Goal: Task Accomplishment & Management: Manage account settings

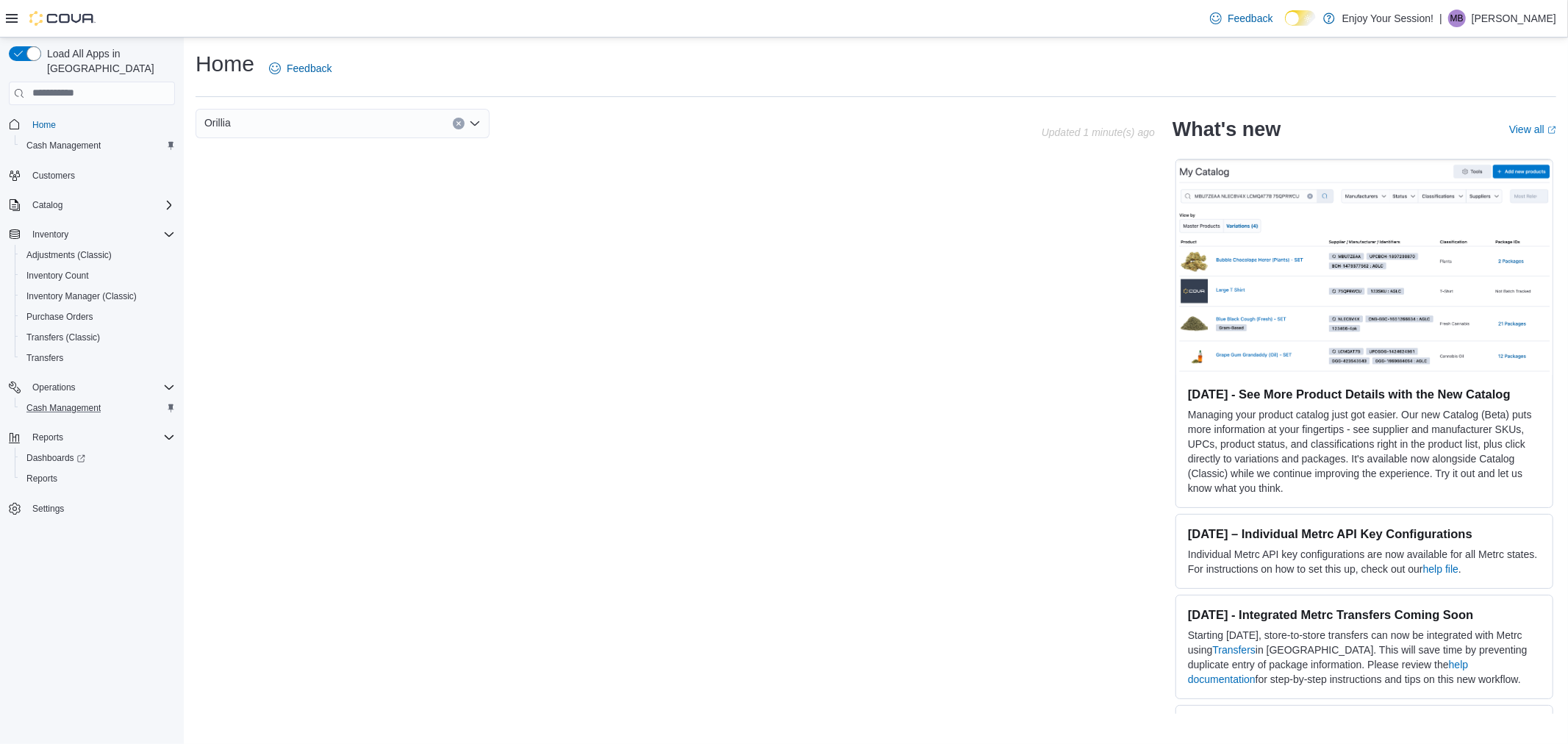
click at [123, 399] on div "Cash Management" at bounding box center [98, 408] width 154 height 18
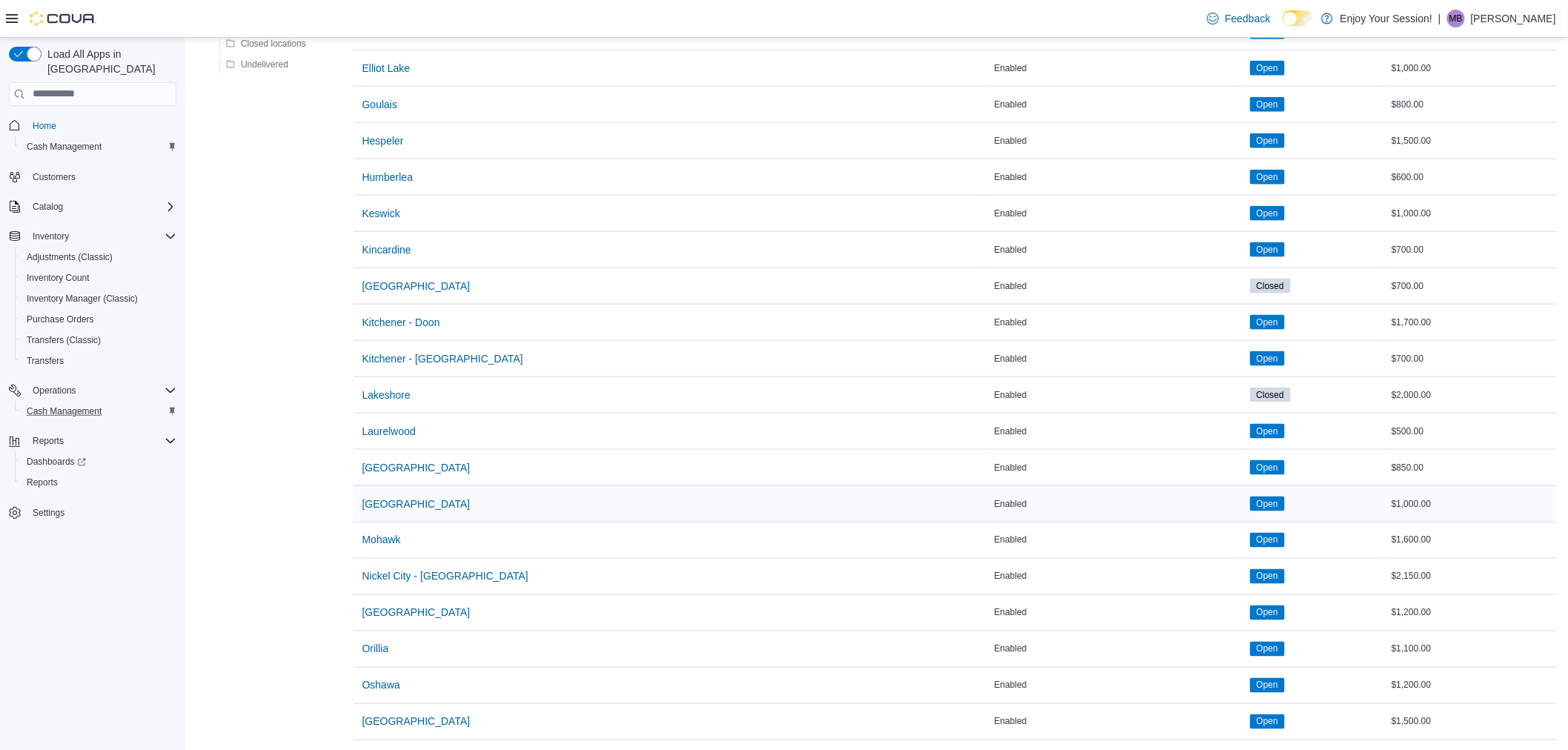
scroll to position [741, 0]
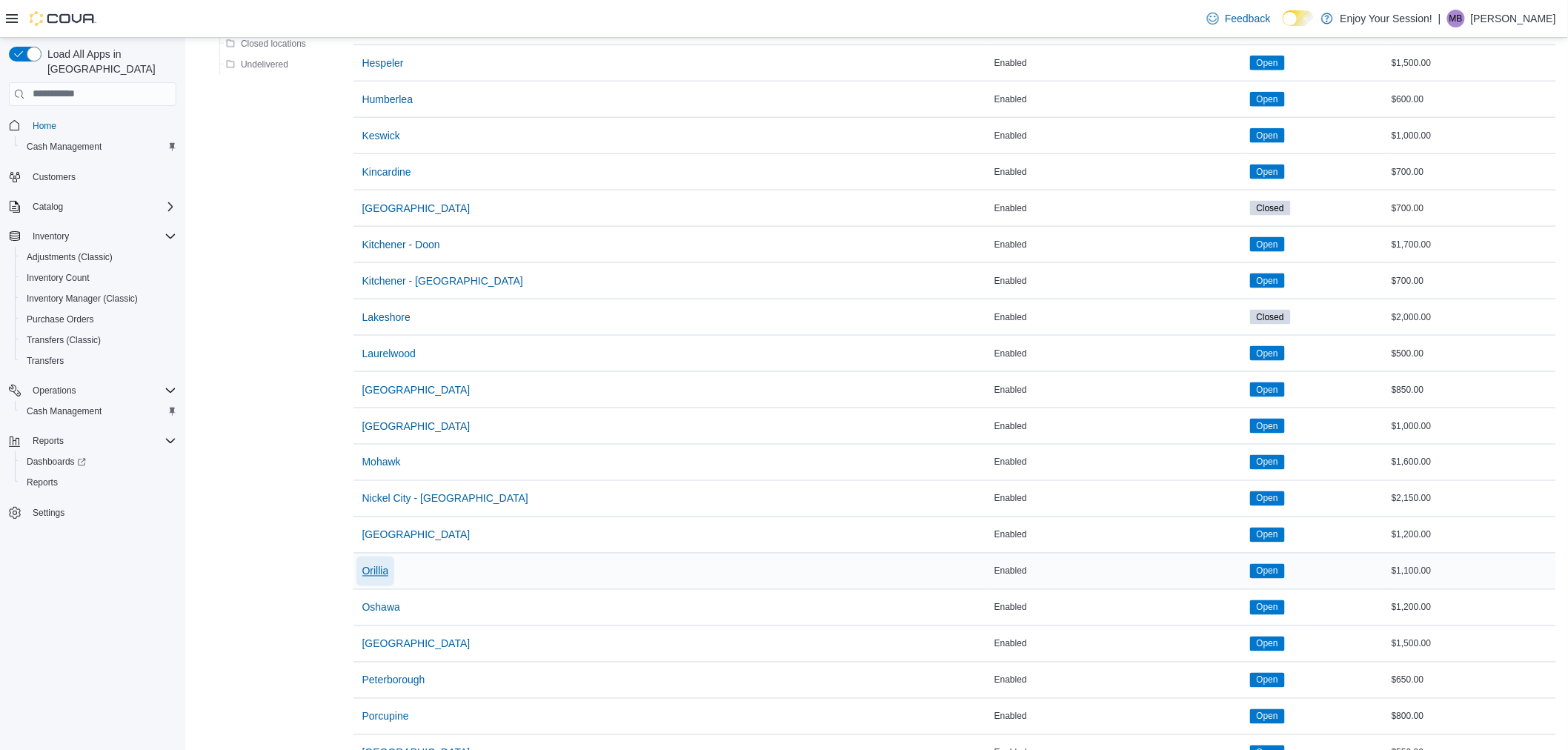
click at [384, 563] on span "Orillia" at bounding box center [375, 571] width 26 height 30
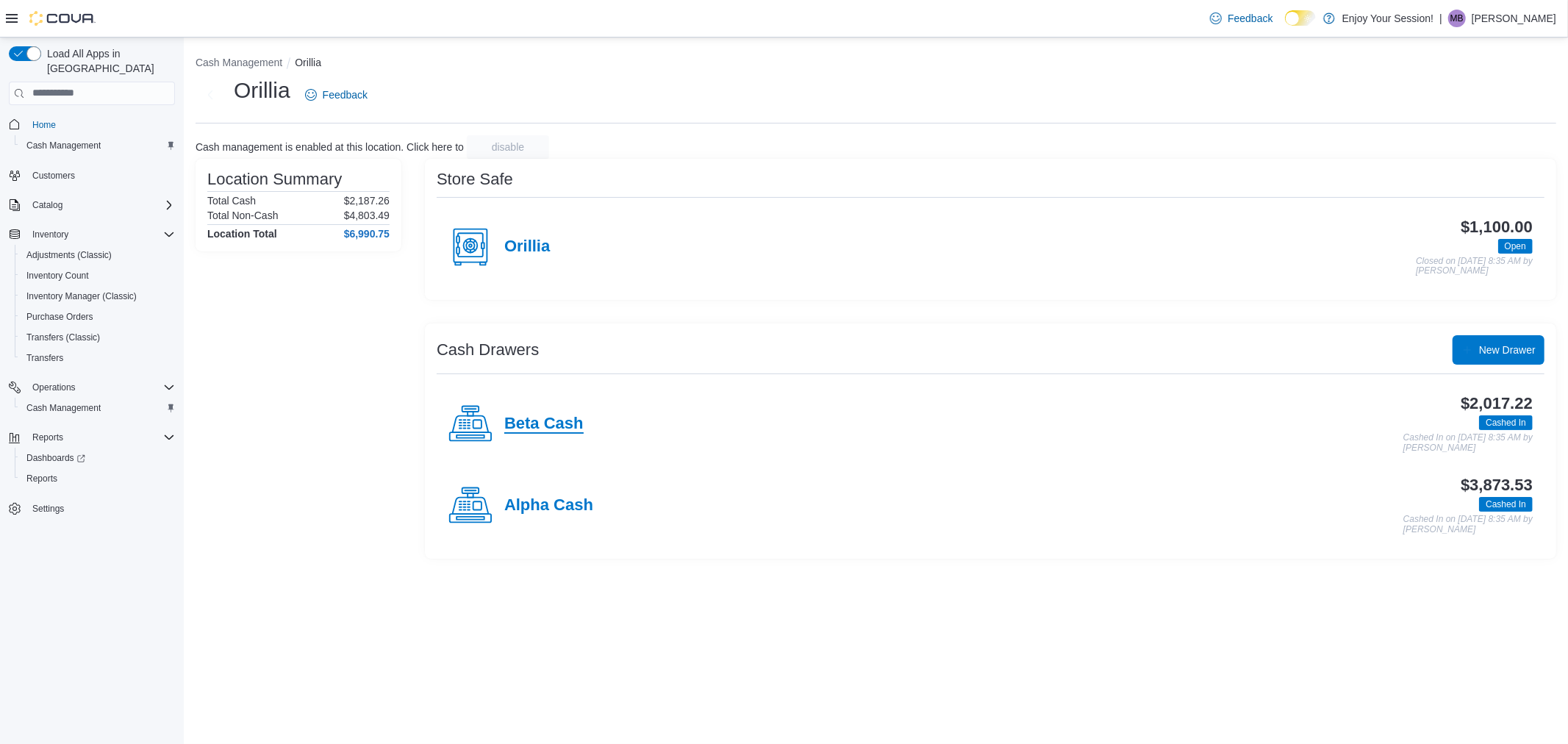
click at [578, 422] on h4 "Beta Cash" at bounding box center [544, 424] width 79 height 19
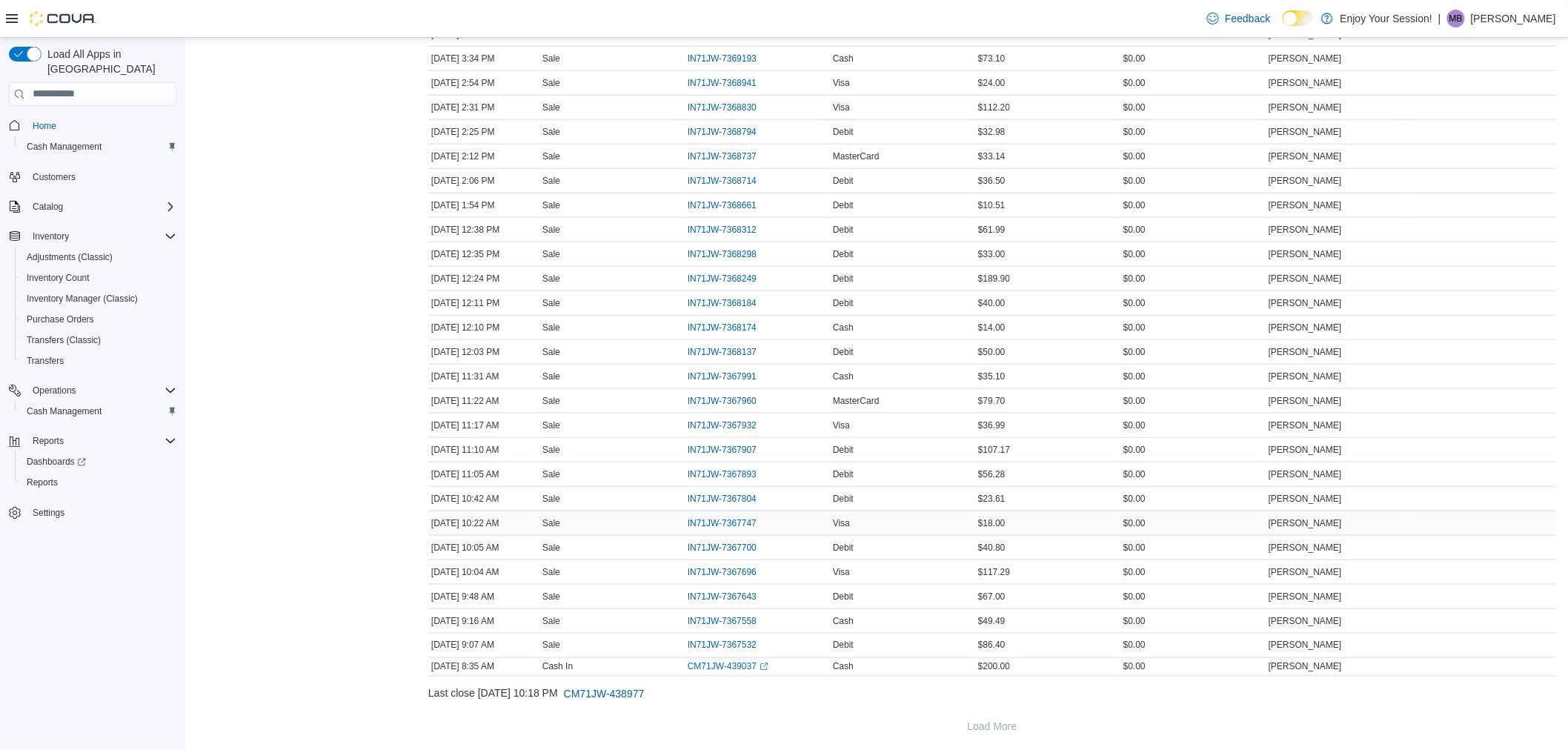
scroll to position [536, 0]
click at [750, 417] on span "IN71JW-7367932" at bounding box center [722, 421] width 69 height 12
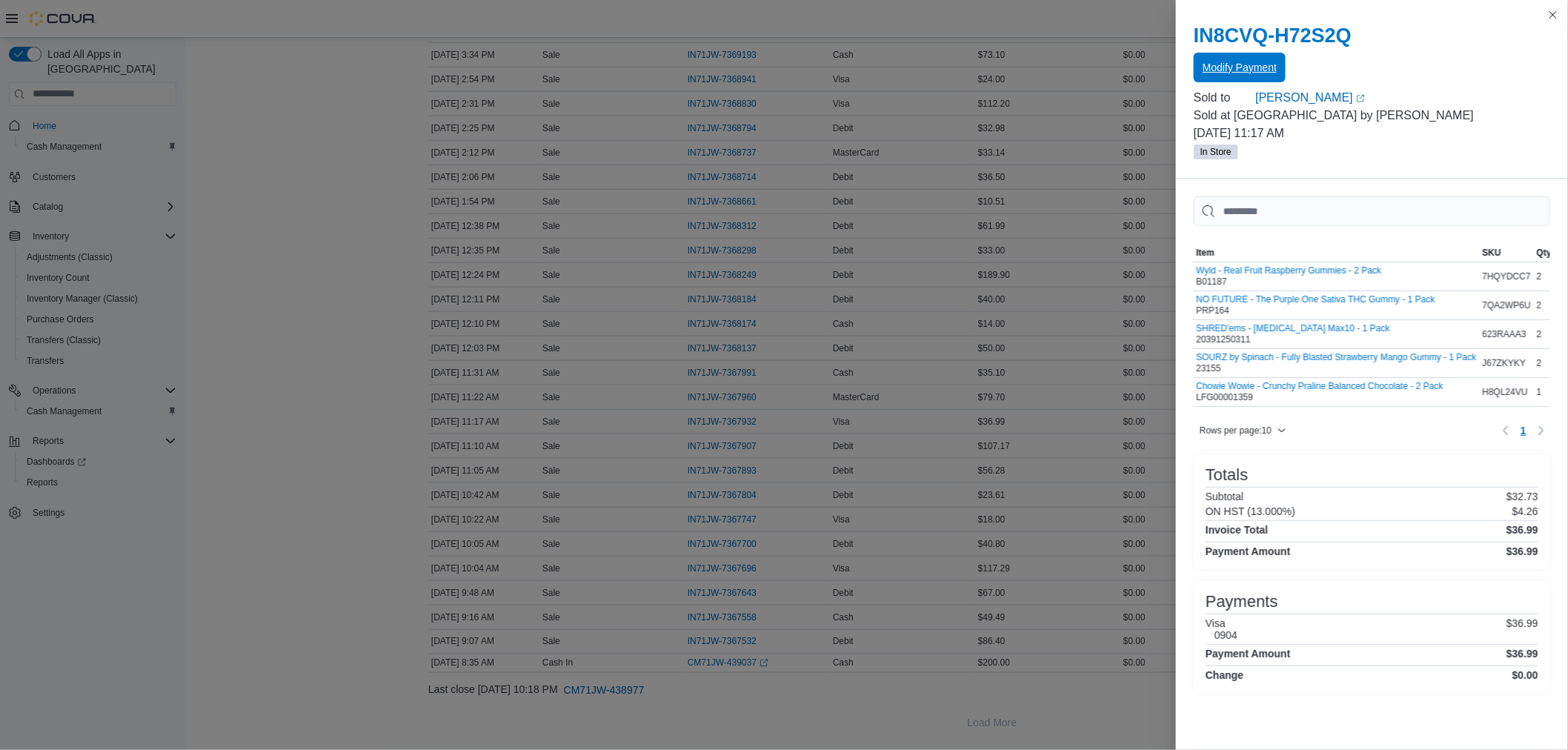
click at [1260, 79] on span "Modify Payment" at bounding box center [1240, 67] width 74 height 30
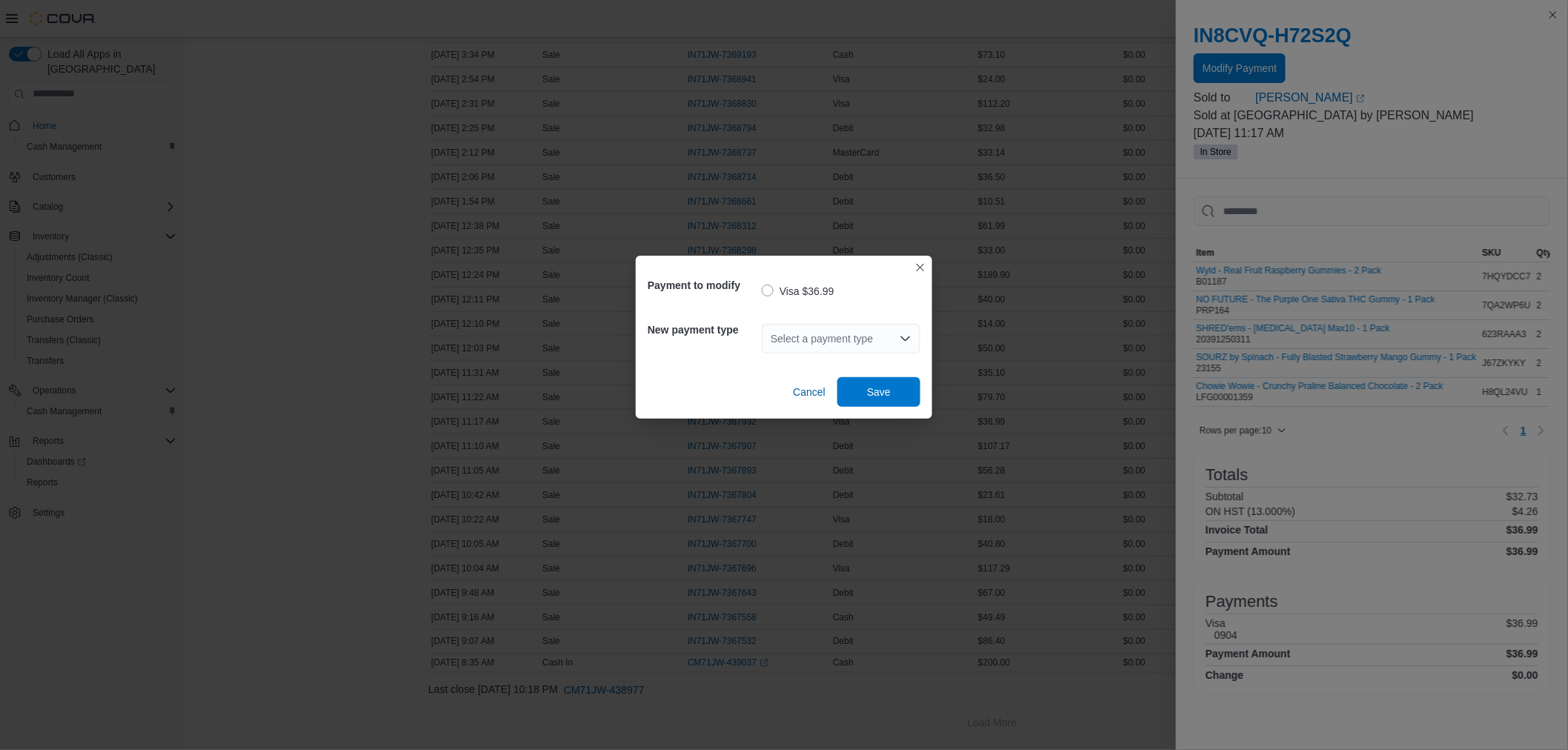
click at [897, 341] on div "Select a payment type" at bounding box center [841, 338] width 158 height 30
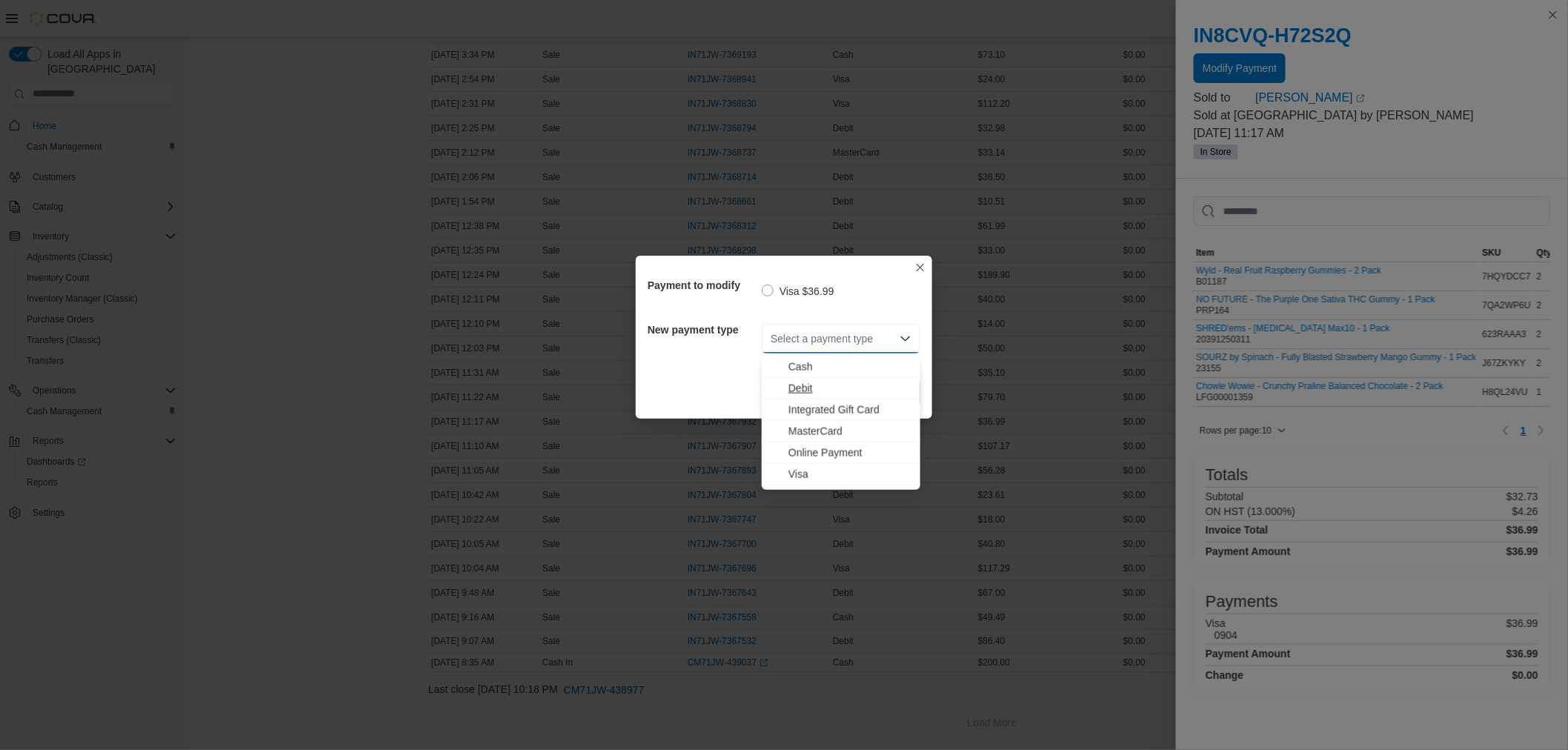
click at [848, 386] on span "Debit" at bounding box center [850, 388] width 123 height 14
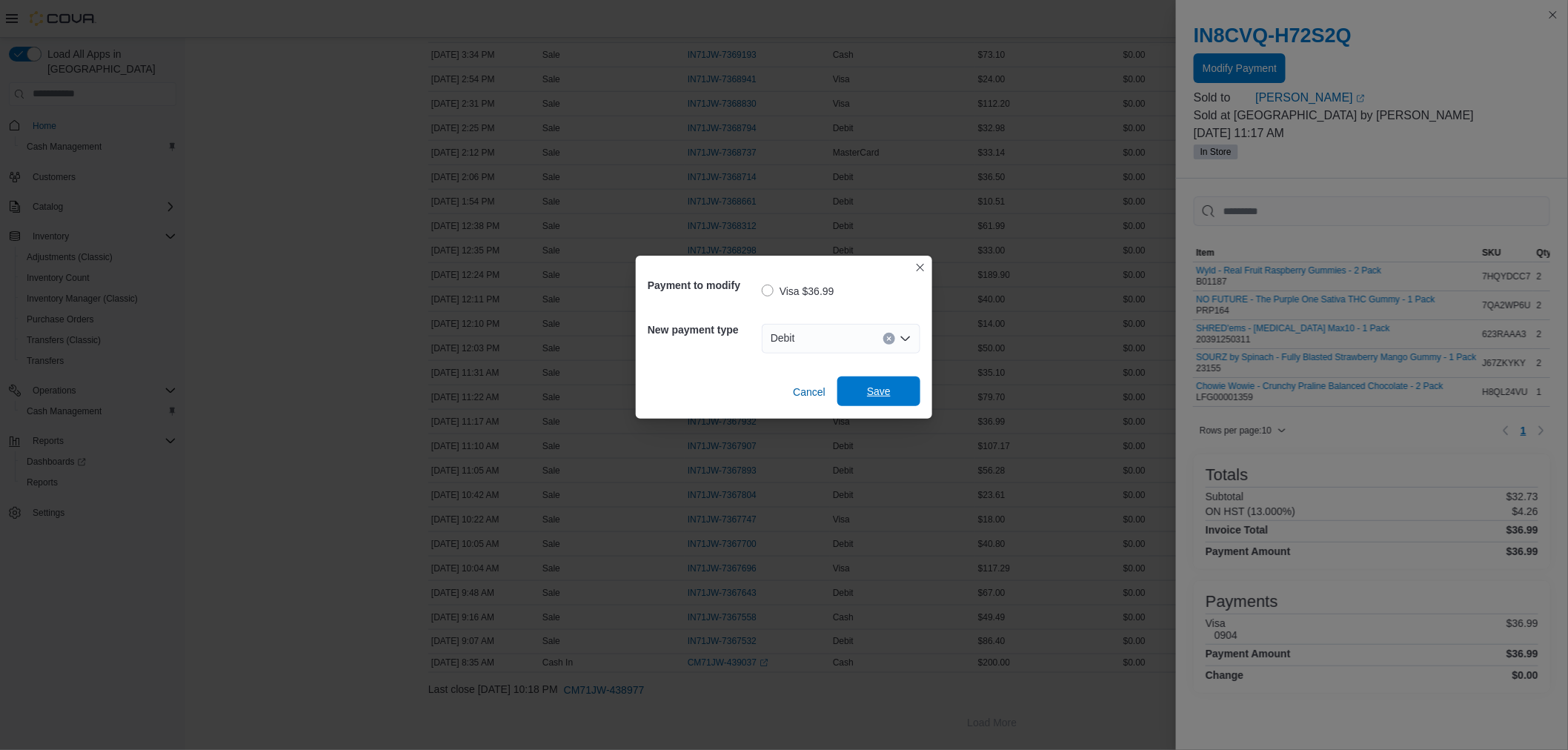
click at [870, 383] on span "Save" at bounding box center [879, 391] width 65 height 30
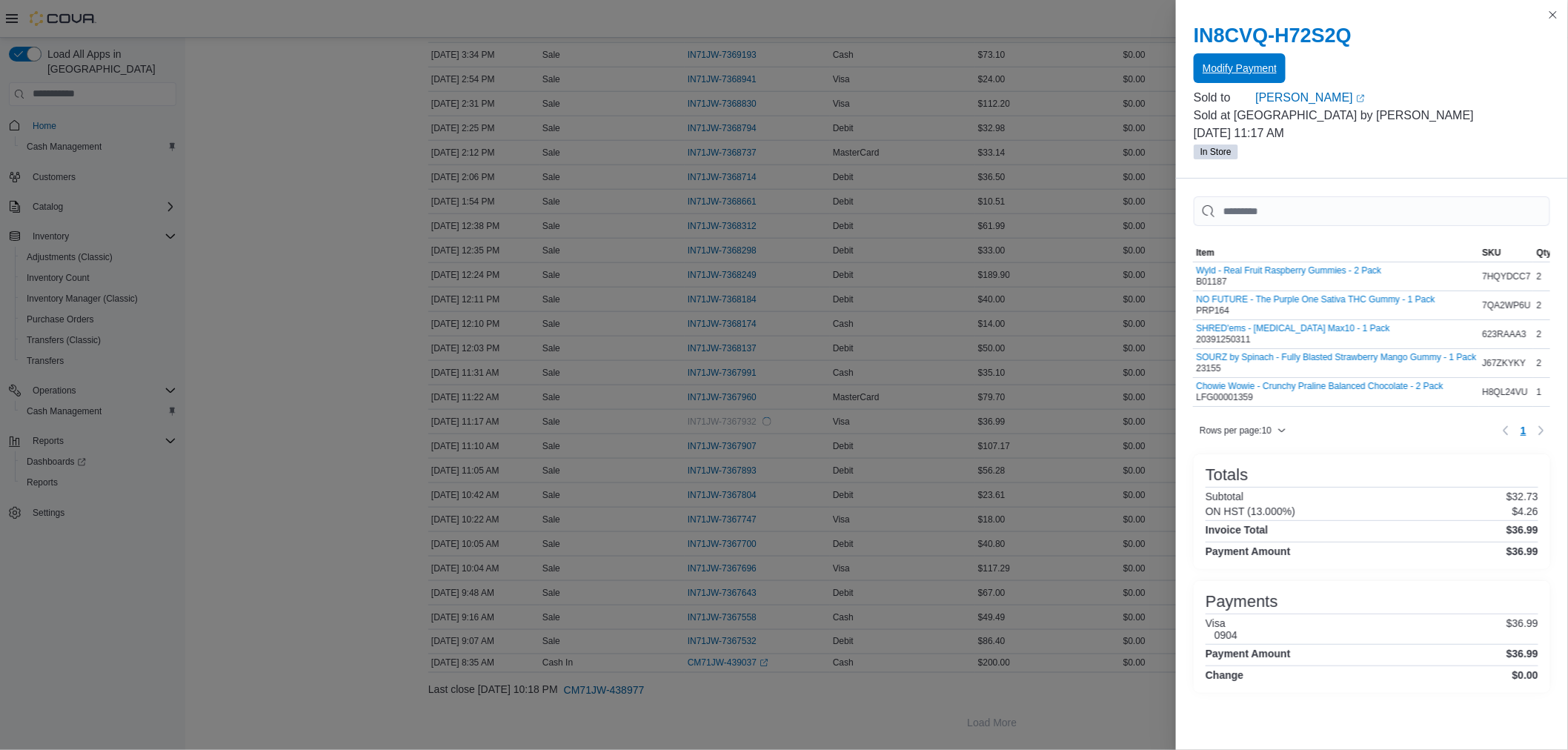
scroll to position [0, 0]
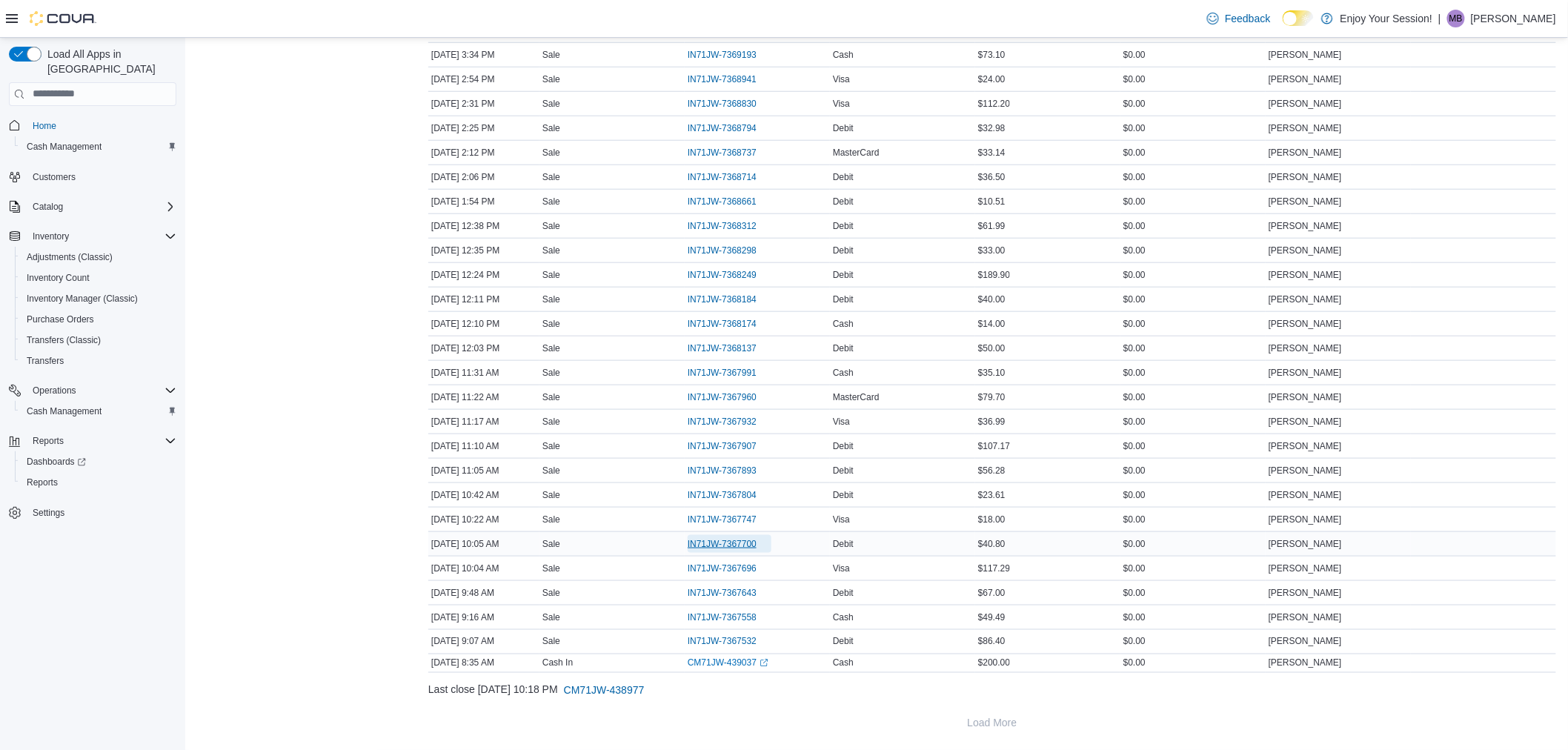
click at [732, 548] on span "IN71JW-7367700" at bounding box center [722, 543] width 69 height 12
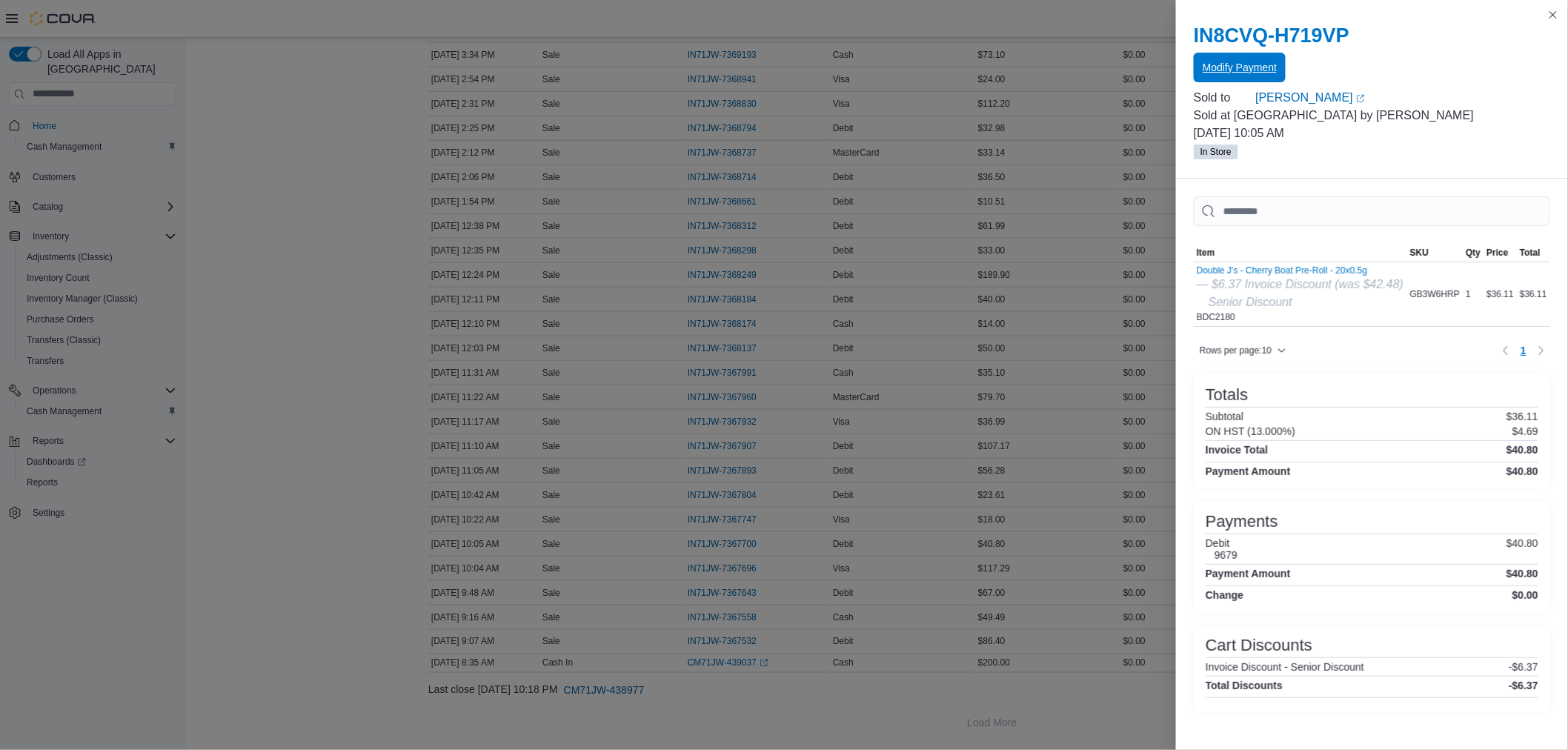
click at [1232, 53] on span "Modify Payment" at bounding box center [1240, 67] width 74 height 30
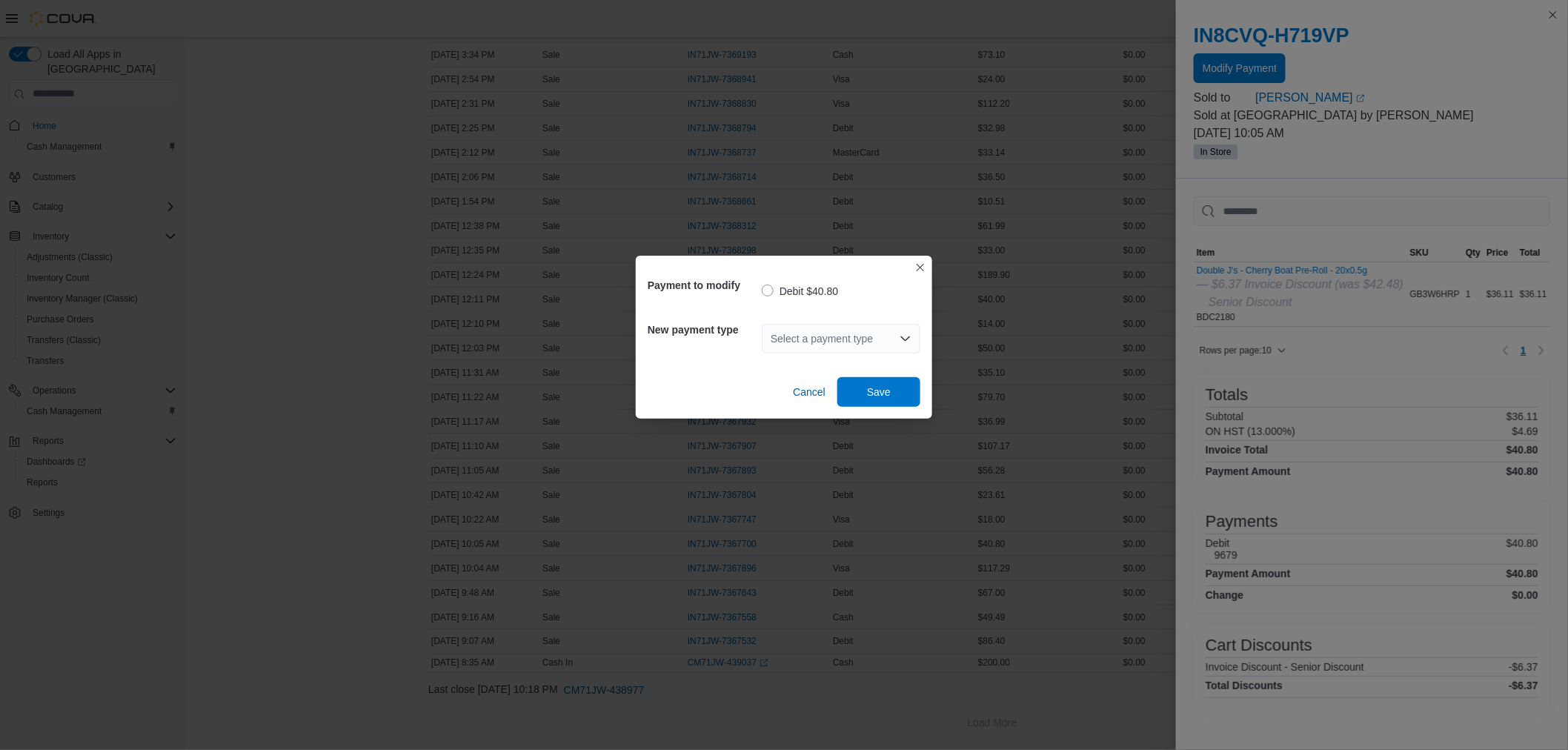
click at [898, 344] on div "Select a payment type" at bounding box center [841, 338] width 158 height 30
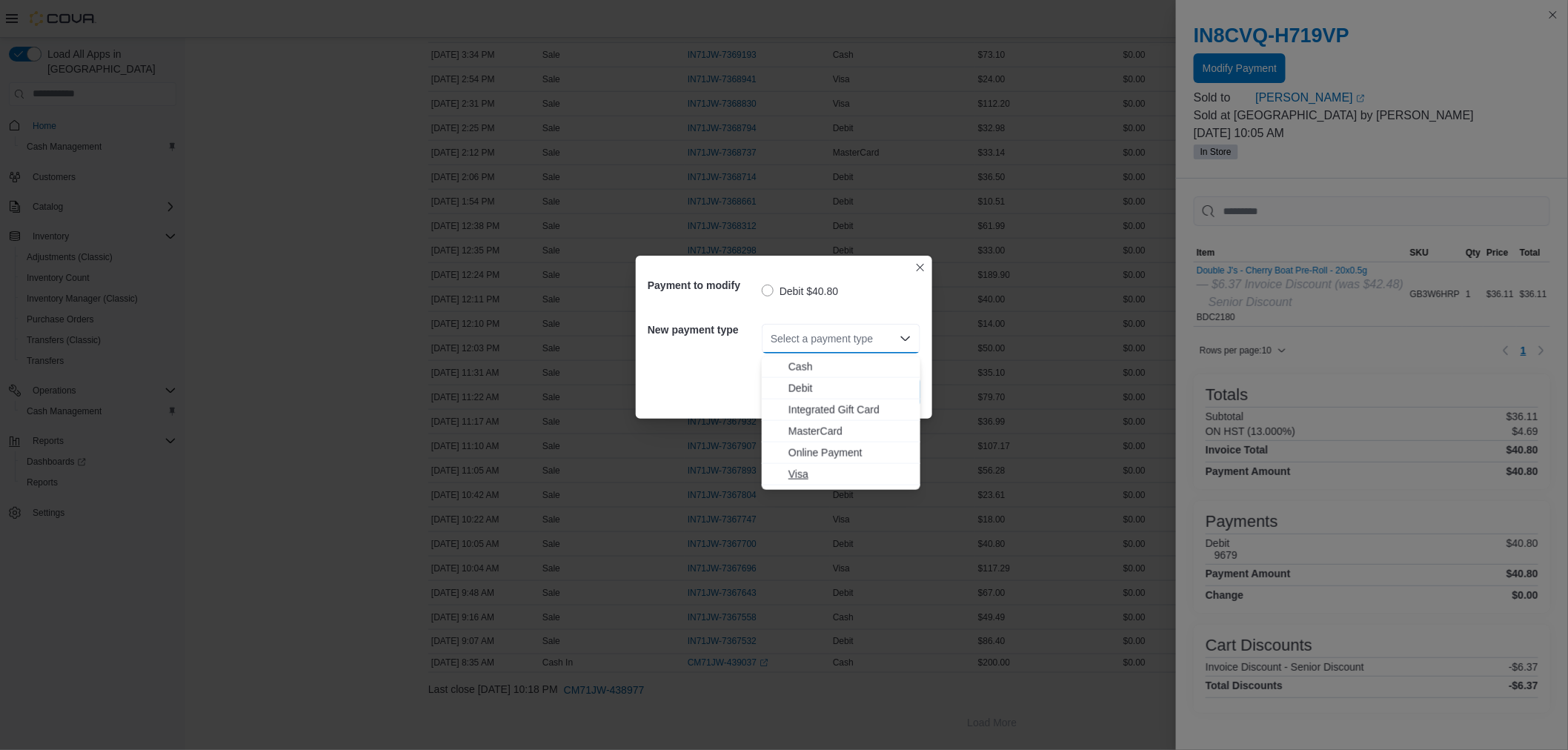
click at [844, 467] on span "Visa" at bounding box center [850, 474] width 123 height 14
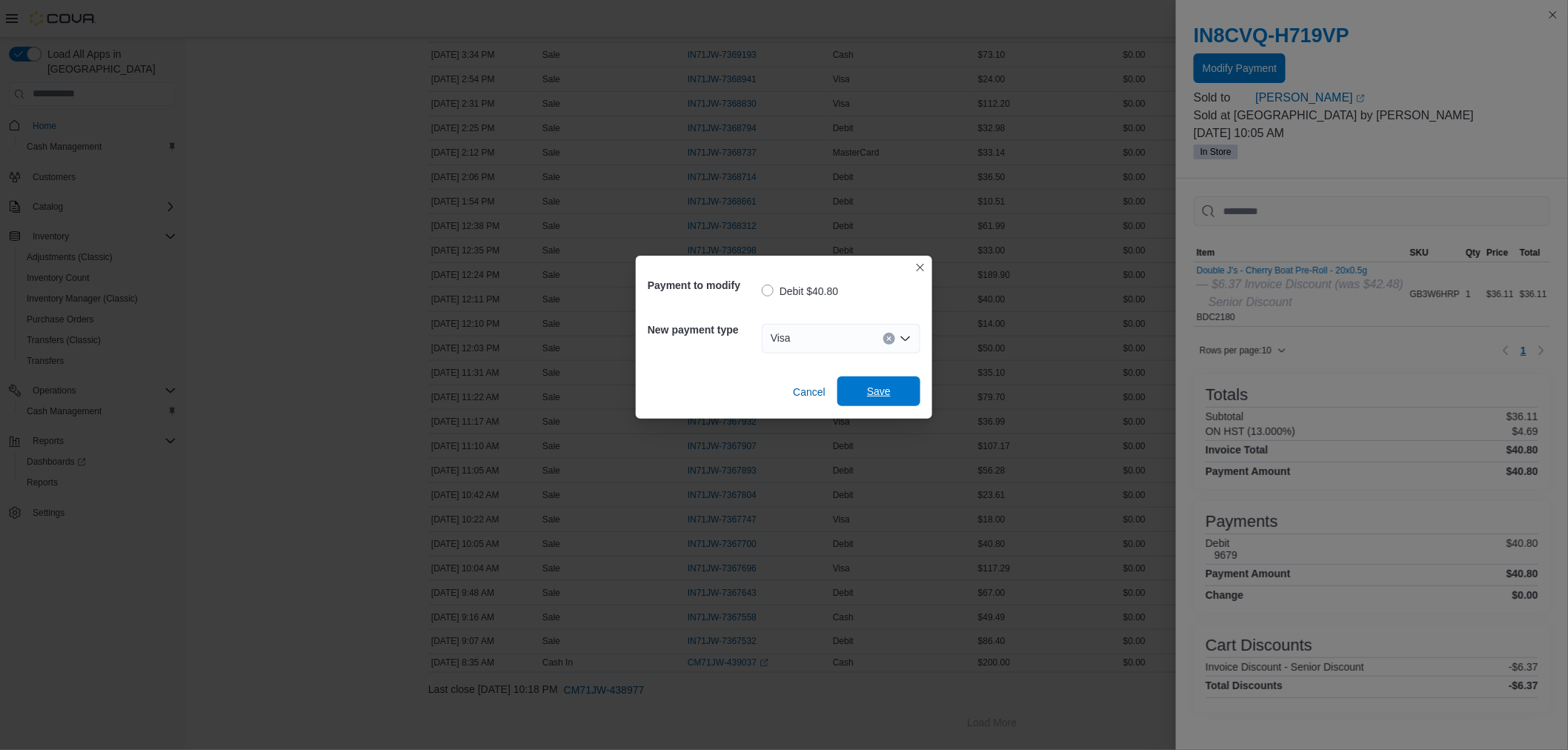
click at [865, 385] on span "Save" at bounding box center [879, 391] width 65 height 30
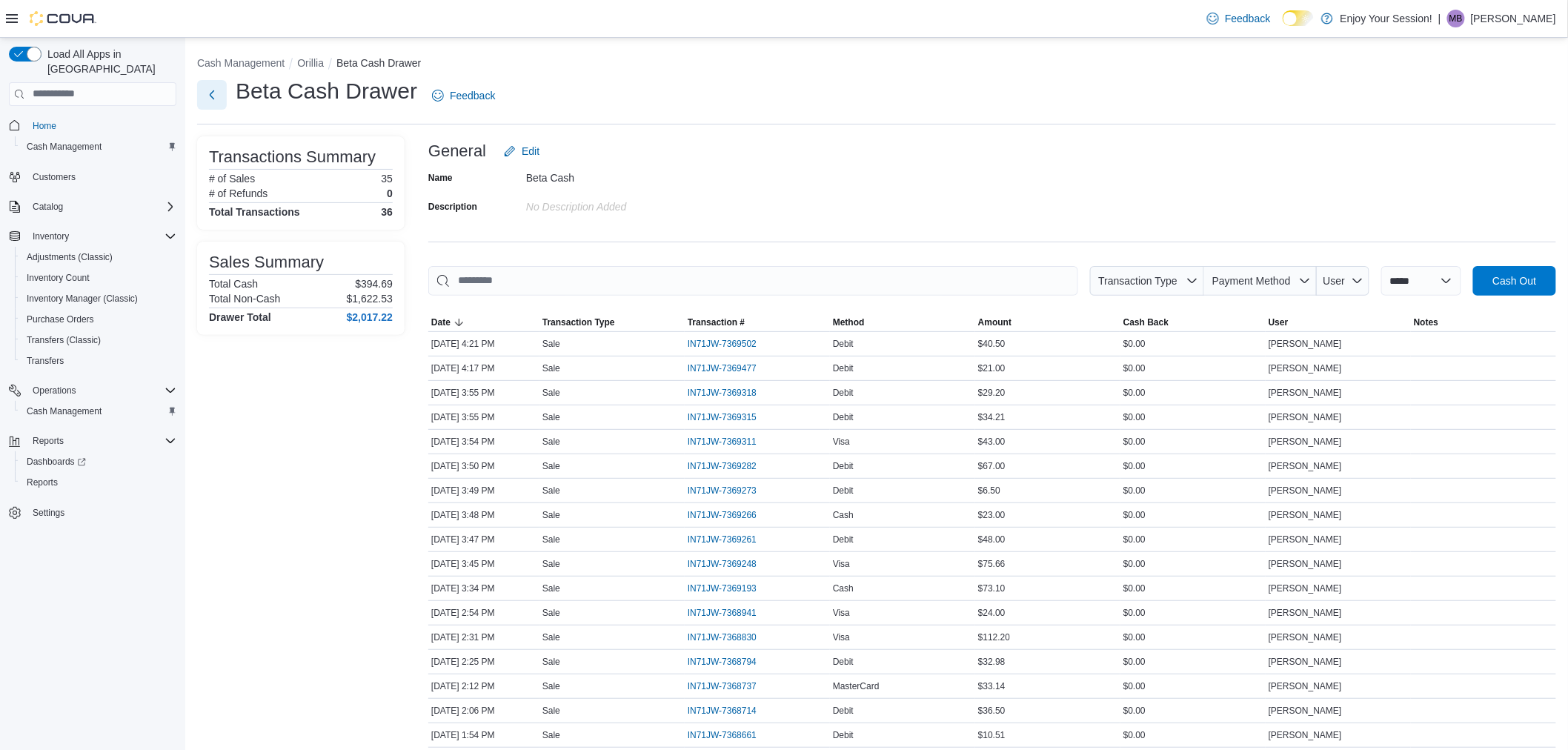
click at [216, 94] on button "Next" at bounding box center [212, 94] width 30 height 30
